Goal: Task Accomplishment & Management: Complete application form

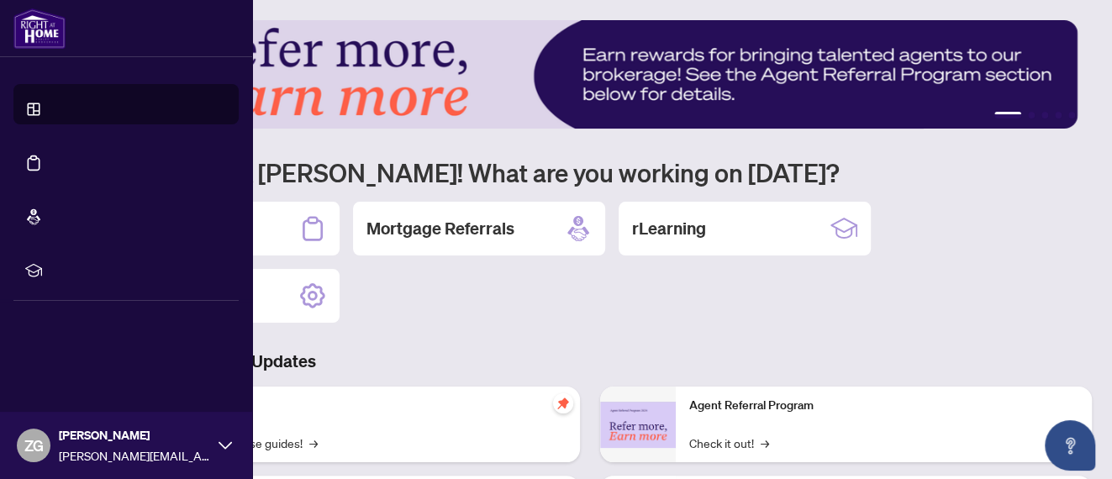
click at [35, 168] on link "Deal Processing" at bounding box center [77, 175] width 85 height 15
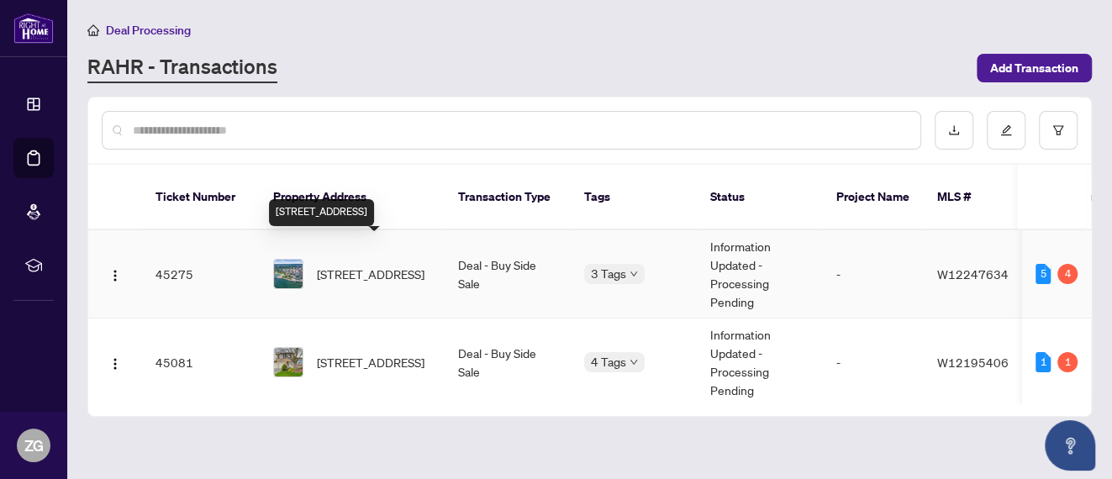
click at [355, 265] on span "201-360 Pearl St, Burlington, Ontario L7R 1E1, Canada" at bounding box center [371, 274] width 108 height 18
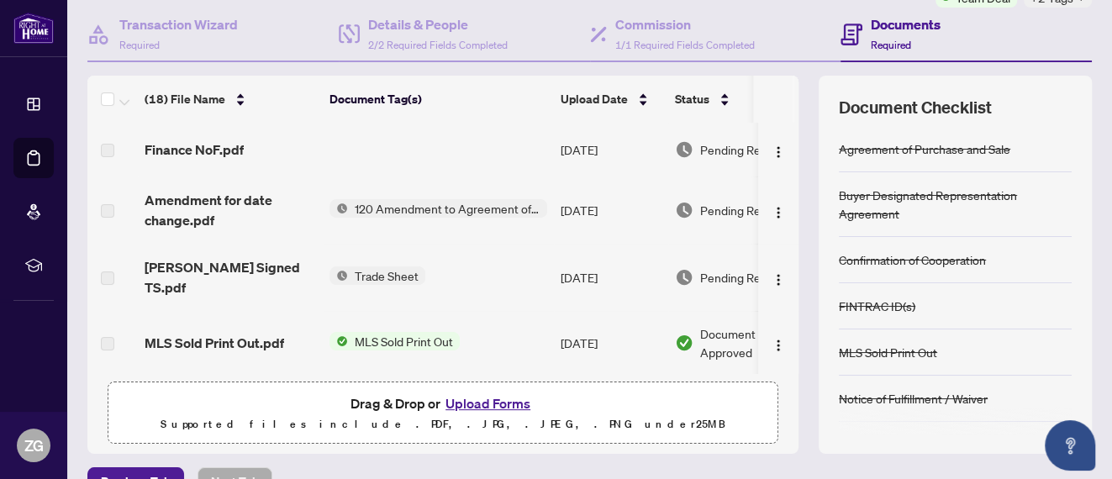
scroll to position [93, 0]
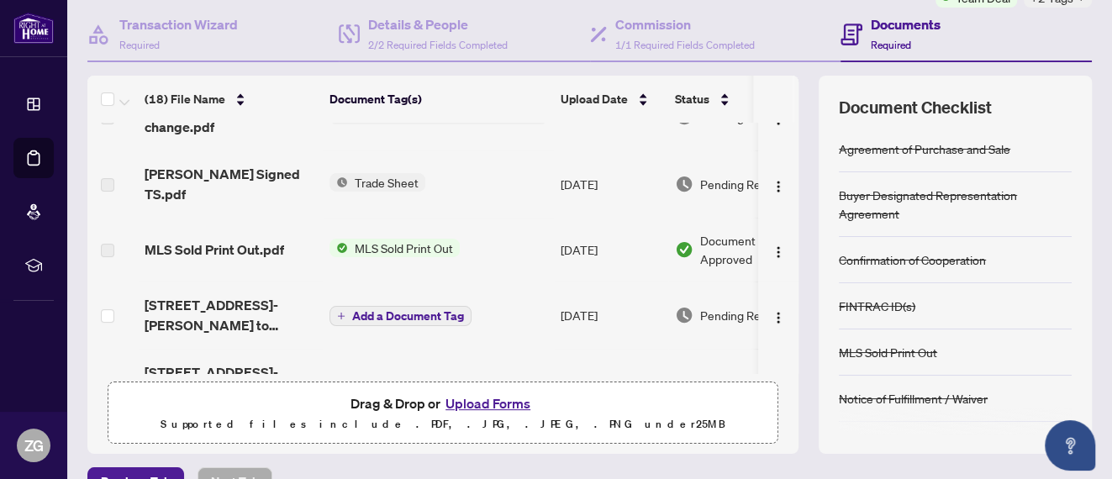
click at [771, 311] on img "button" at bounding box center [777, 317] width 13 height 13
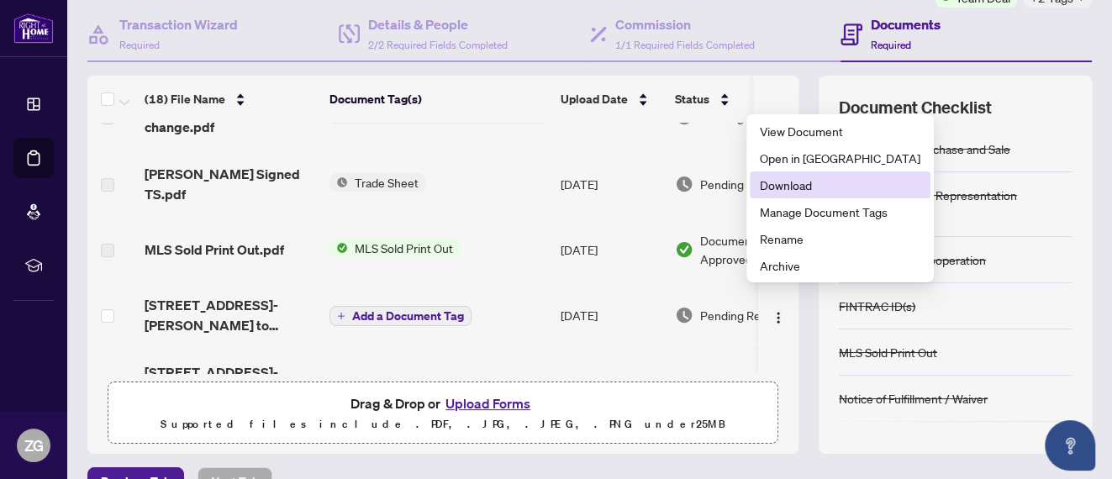
click at [775, 182] on span "Download" at bounding box center [840, 185] width 161 height 18
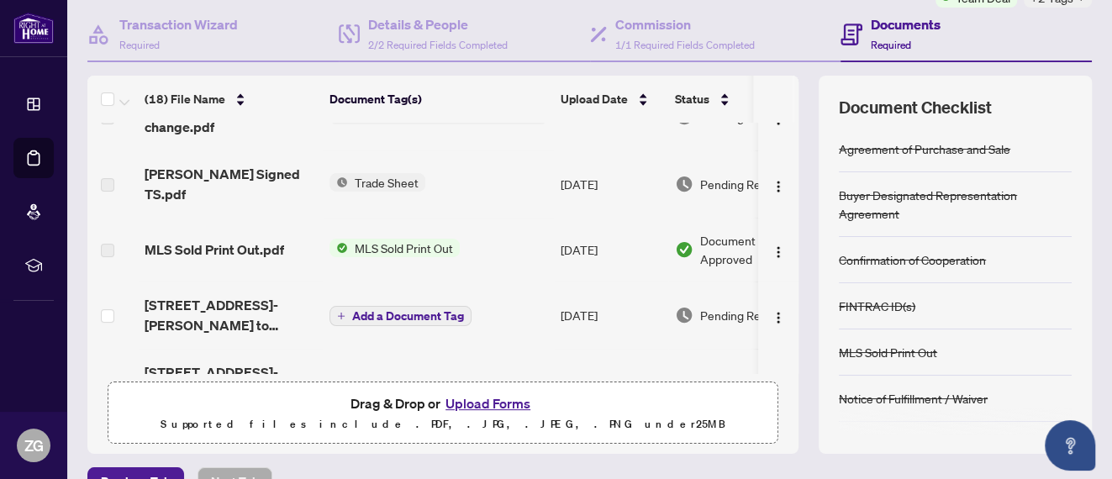
click at [474, 401] on button "Upload Forms" at bounding box center [487, 403] width 95 height 22
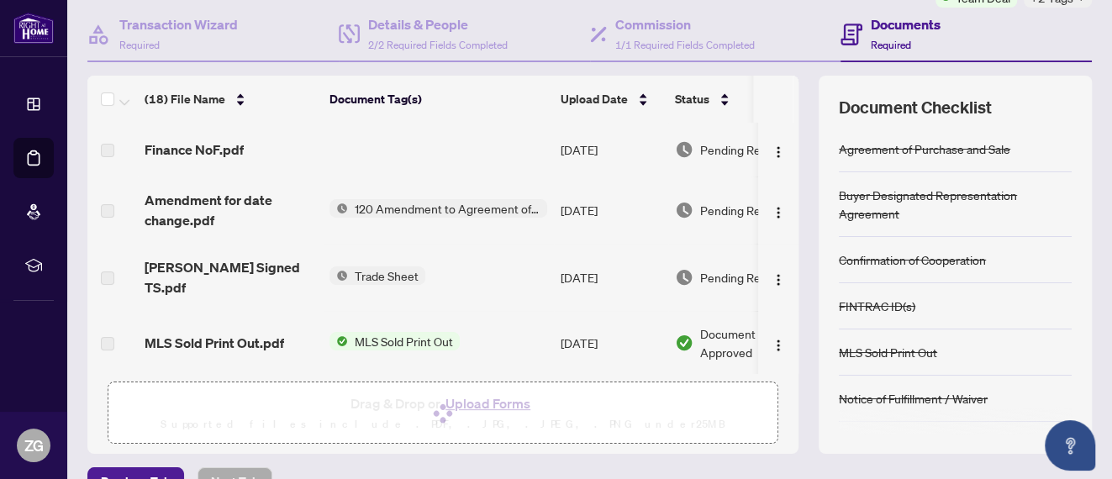
scroll to position [0, 0]
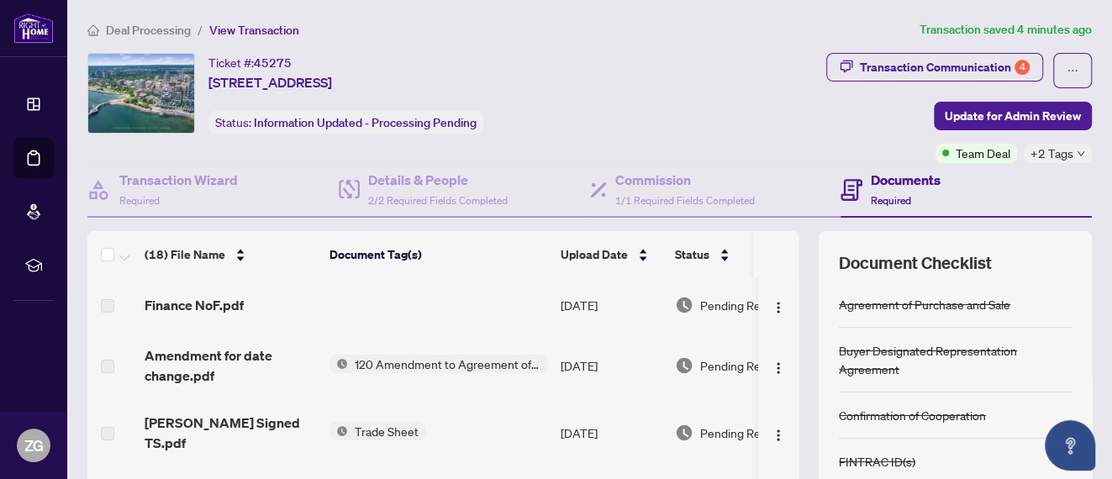
click at [1004, 112] on span "Update for Admin Review" at bounding box center [1013, 116] width 136 height 27
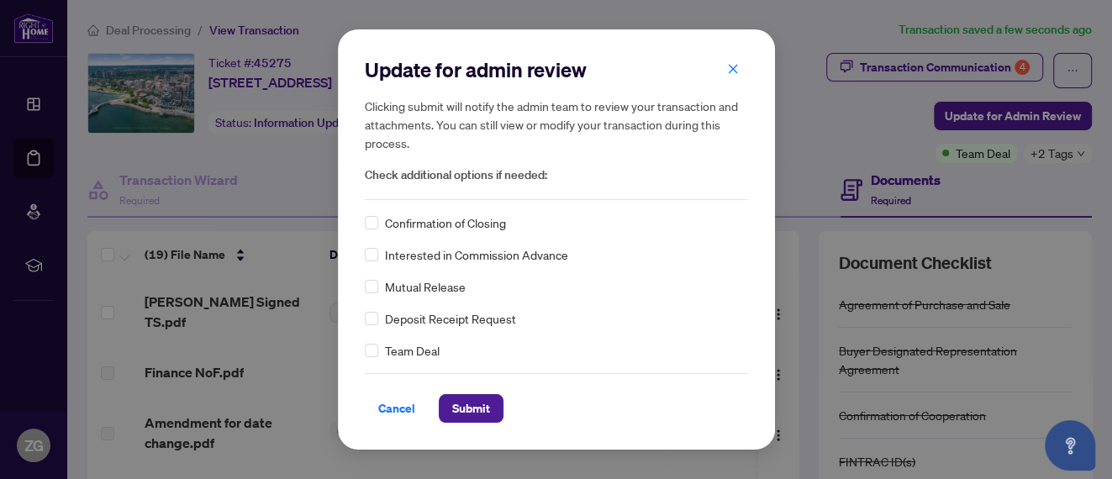
click at [480, 404] on span "Submit" at bounding box center [471, 408] width 38 height 27
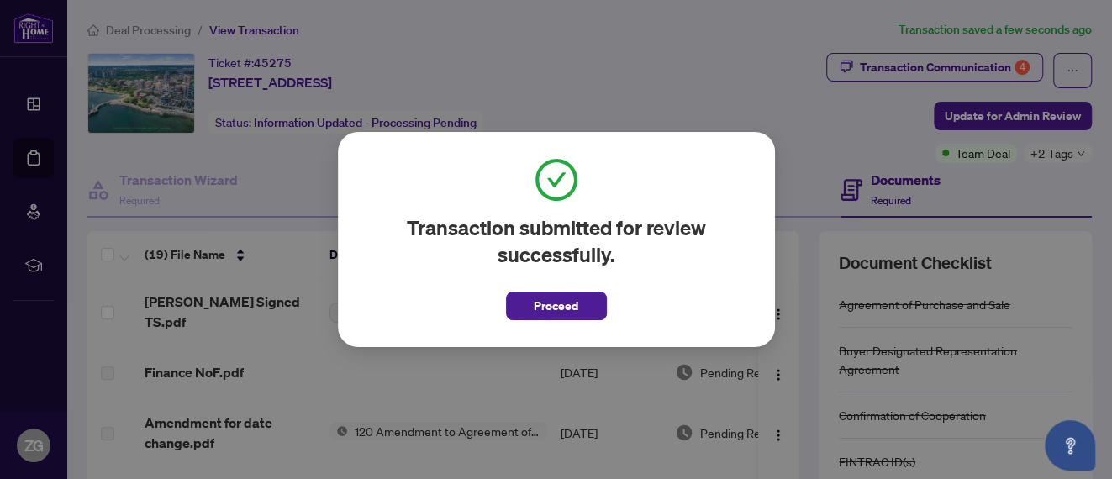
click at [576, 301] on span "Proceed" at bounding box center [556, 305] width 45 height 27
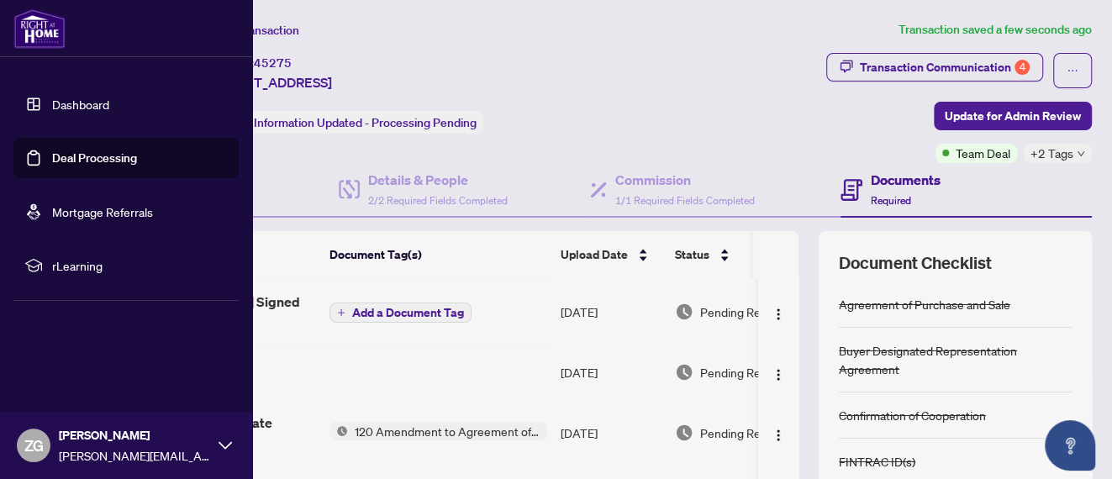
click at [89, 160] on link "Deal Processing" at bounding box center [94, 157] width 85 height 15
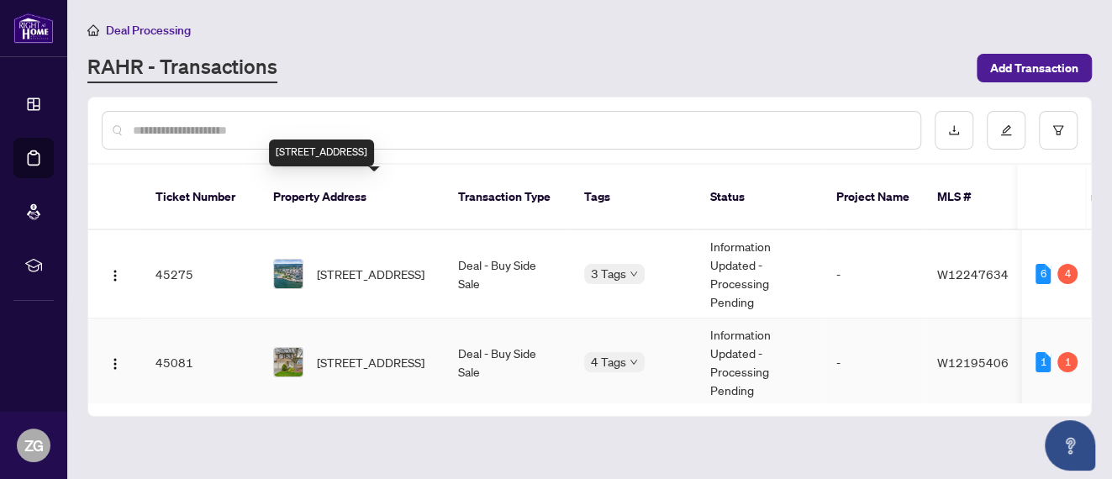
scroll to position [93, 0]
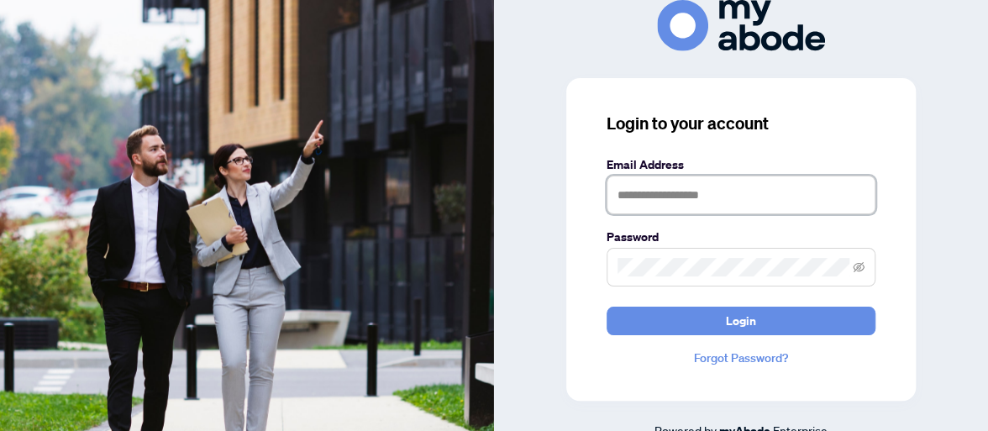
click at [645, 178] on input "text" at bounding box center [741, 195] width 269 height 39
type input "**********"
click at [607, 307] on button "Login" at bounding box center [741, 321] width 269 height 29
